Goal: Go to known website: Access a specific website the user already knows

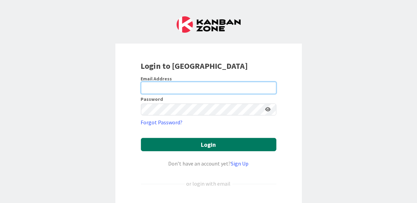
type input "[EMAIL_ADDRESS][DOMAIN_NAME]"
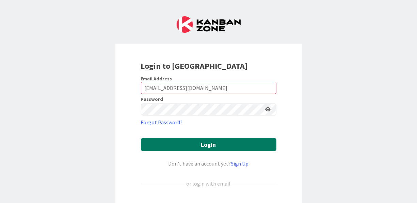
click at [208, 144] on button "Login" at bounding box center [209, 144] width 136 height 13
